Goal: Task Accomplishment & Management: Manage account settings

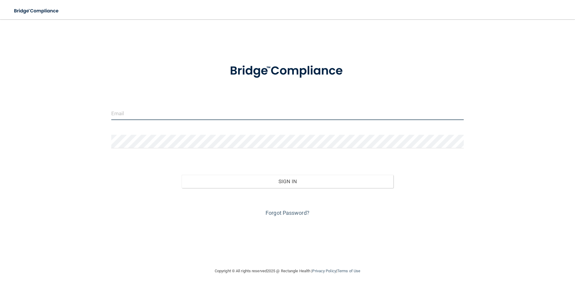
click at [120, 106] on input "email" at bounding box center [287, 113] width 353 height 14
type input "[EMAIL_ADDRESS][DOMAIN_NAME]"
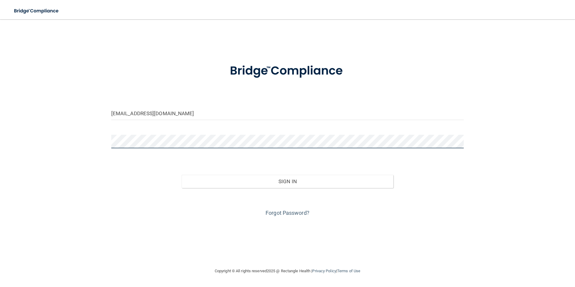
click at [182, 175] on button "Sign In" at bounding box center [288, 181] width 212 height 13
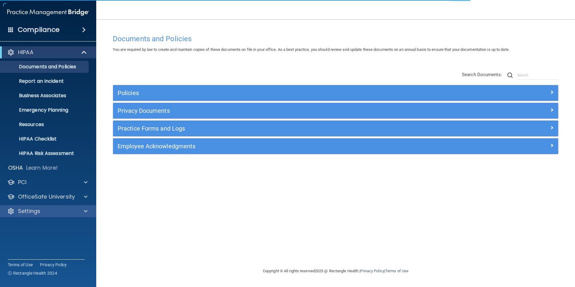
click at [45, 206] on div "Settings" at bounding box center [48, 211] width 97 height 12
click at [37, 213] on p "Settings" at bounding box center [29, 210] width 22 height 7
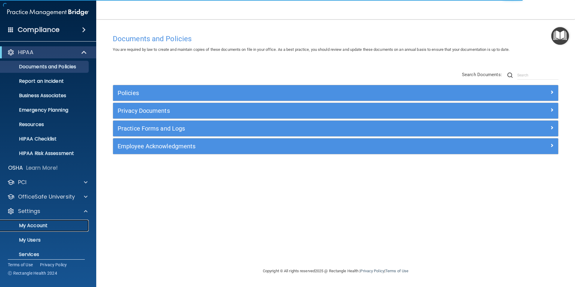
click at [36, 223] on p "My Account" at bounding box center [45, 226] width 82 height 6
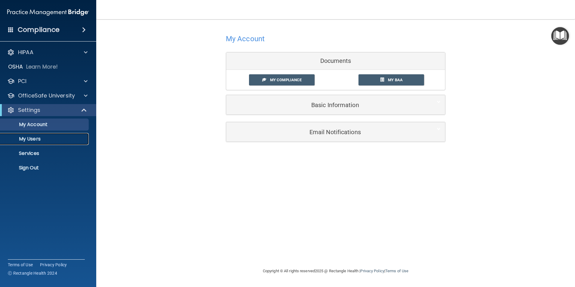
click at [21, 138] on p "My Users" at bounding box center [45, 139] width 82 height 6
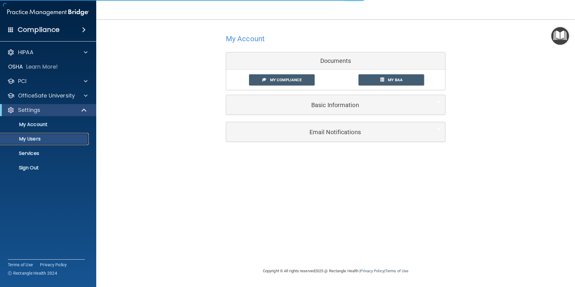
select select "20"
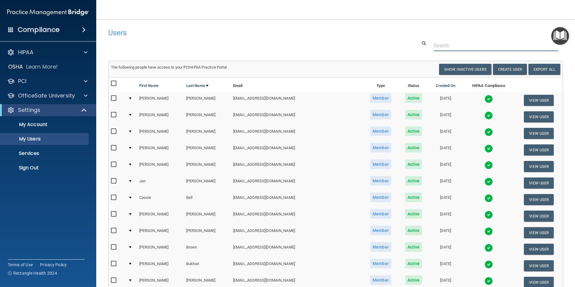
click at [442, 49] on input "text" at bounding box center [496, 45] width 124 height 11
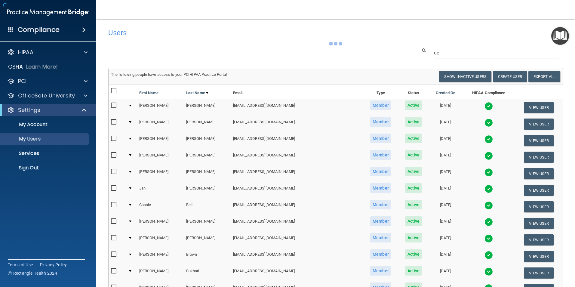
type input "ger"
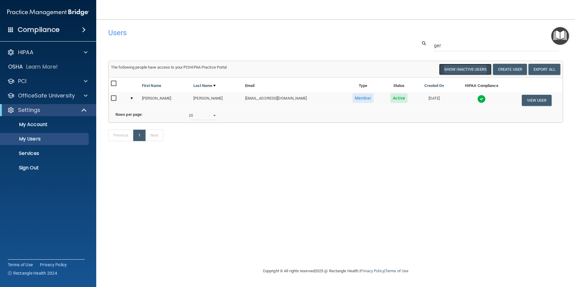
click at [473, 70] on button "Show Inactive Users" at bounding box center [465, 69] width 52 height 11
select select "20"
click at [479, 46] on input "ger" at bounding box center [496, 45] width 124 height 11
click at [474, 49] on input "ger" at bounding box center [496, 45] width 124 height 11
click at [421, 42] on div at bounding box center [423, 43] width 12 height 7
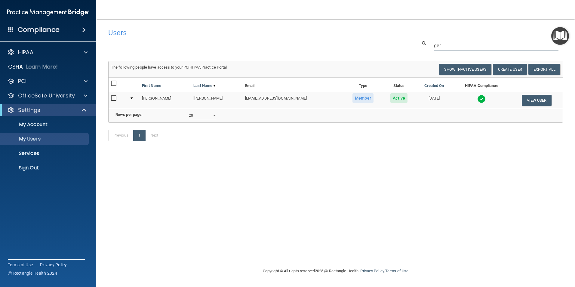
drag, startPoint x: 442, startPoint y: 45, endPoint x: 433, endPoint y: 44, distance: 8.7
click at [433, 44] on div "ger" at bounding box center [496, 45] width 134 height 11
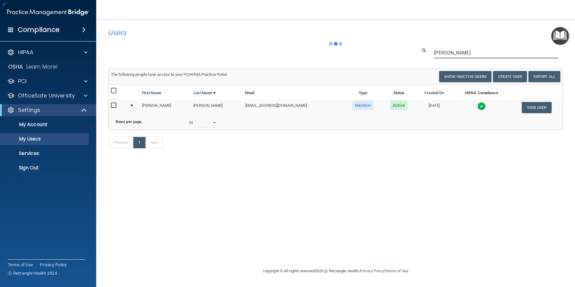
type input "[PERSON_NAME]"
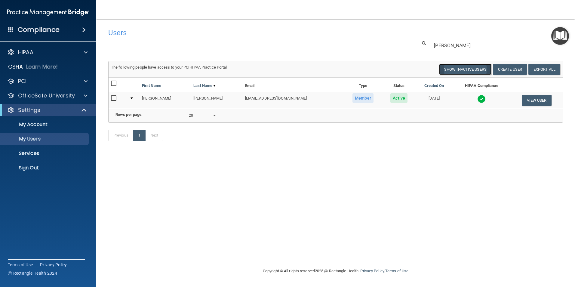
click at [459, 68] on button "Show Inactive Users" at bounding box center [465, 69] width 52 height 11
select select "20"
click at [464, 71] on button "Show Inactive Users" at bounding box center [465, 69] width 52 height 11
select select "20"
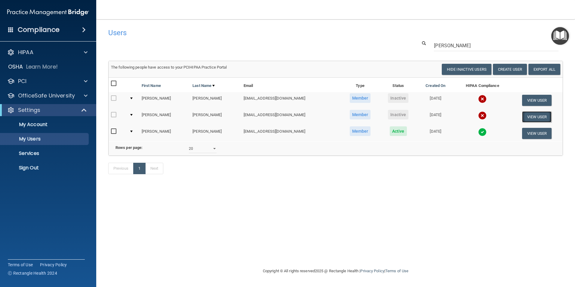
click at [524, 115] on button "View User" at bounding box center [537, 116] width 30 height 11
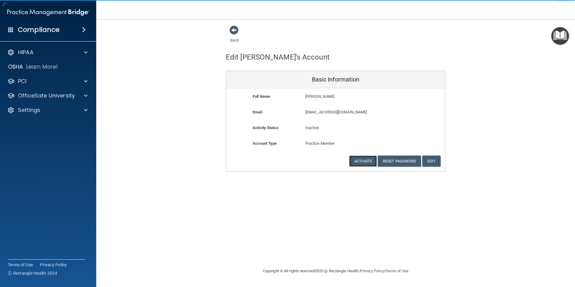
click at [368, 160] on button "Activate" at bounding box center [363, 160] width 28 height 11
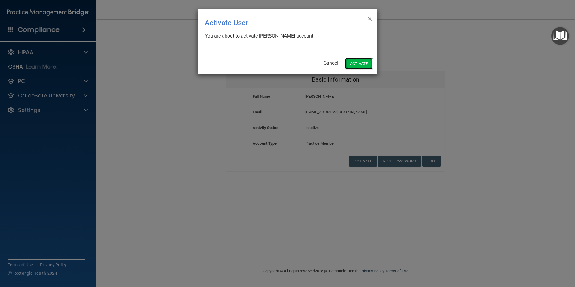
click at [363, 63] on button "Activate" at bounding box center [359, 63] width 28 height 11
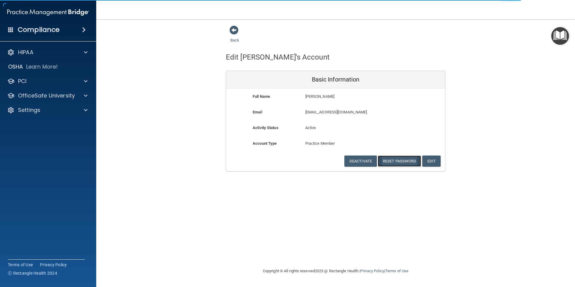
click at [410, 160] on button "Reset Password" at bounding box center [399, 160] width 43 height 11
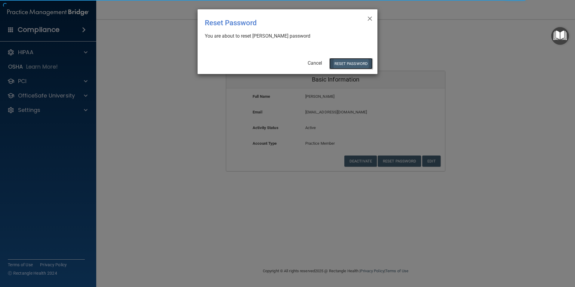
click at [357, 64] on button "Reset Password" at bounding box center [350, 63] width 43 height 11
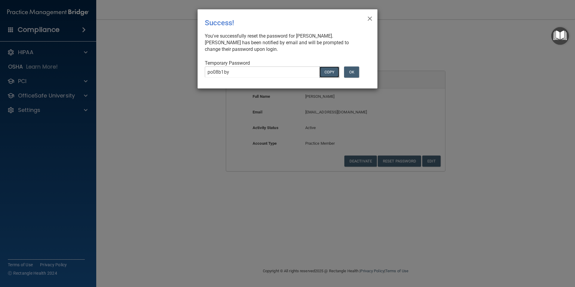
click at [329, 70] on button "COPY" at bounding box center [329, 71] width 20 height 11
click at [356, 75] on button "OK" at bounding box center [351, 71] width 15 height 11
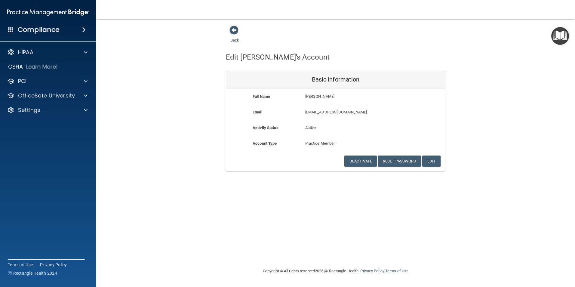
click at [231, 36] on div "Back" at bounding box center [244, 34] width 37 height 19
click at [235, 26] on span at bounding box center [233, 30] width 9 height 9
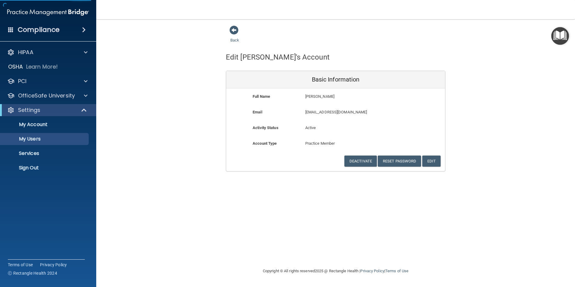
select select "20"
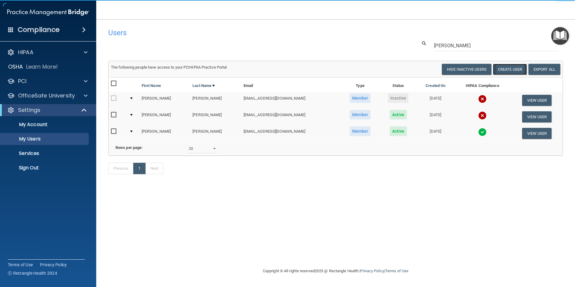
click at [517, 67] on button "Create User" at bounding box center [510, 69] width 34 height 11
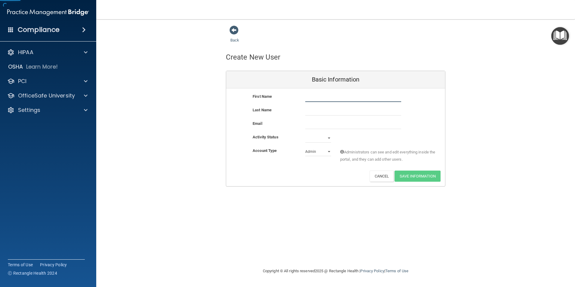
click at [334, 97] on input "text" at bounding box center [353, 97] width 96 height 9
type input "Siera"
type input "H"
type input "[PERSON_NAME]"
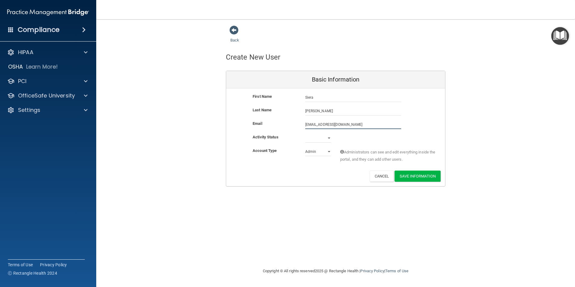
type input "[EMAIL_ADDRESS][DOMAIN_NAME]"
click at [326, 138] on select "Active Inactive" at bounding box center [318, 138] width 26 height 9
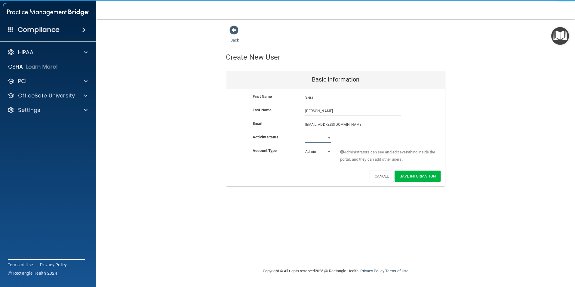
select select "active"
click at [305, 134] on select "Active Inactive" at bounding box center [318, 138] width 26 height 9
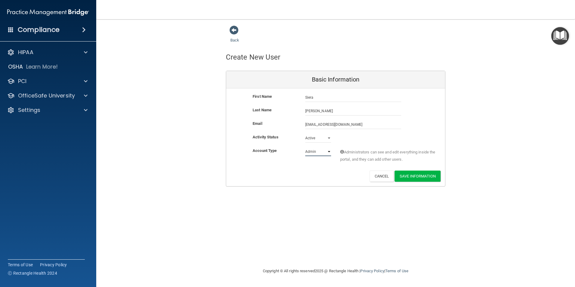
click at [320, 152] on select "Admin Member" at bounding box center [318, 151] width 26 height 9
select select "practice_member"
click at [305, 147] on select "Admin Member" at bounding box center [318, 151] width 26 height 9
click at [407, 177] on button "Save Information" at bounding box center [417, 175] width 46 height 11
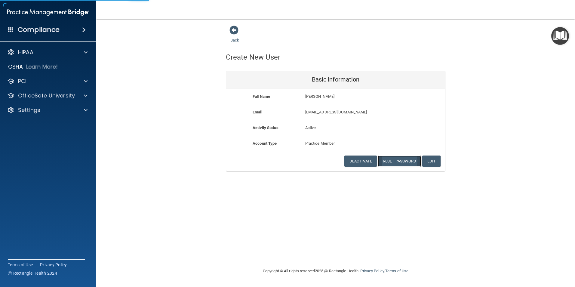
click at [386, 161] on button "Reset Password" at bounding box center [399, 160] width 43 height 11
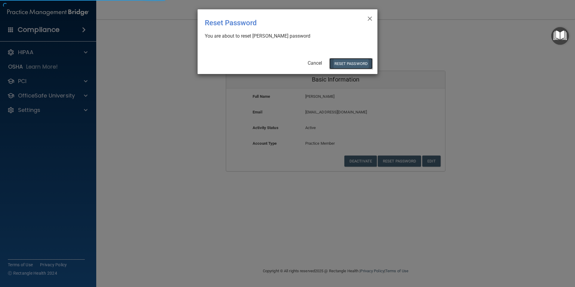
click at [350, 62] on button "Reset Password" at bounding box center [350, 63] width 43 height 11
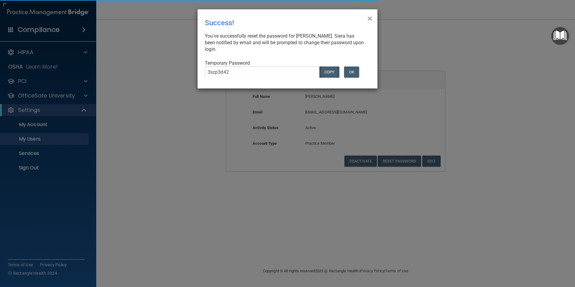
select select "20"
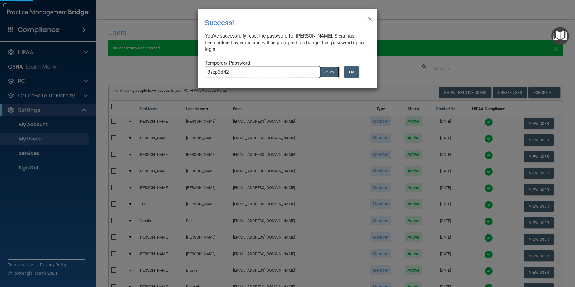
click at [333, 71] on button "COPY" at bounding box center [329, 71] width 20 height 11
click at [354, 74] on button "OK" at bounding box center [351, 71] width 15 height 11
